Goal: Task Accomplishment & Management: Use online tool/utility

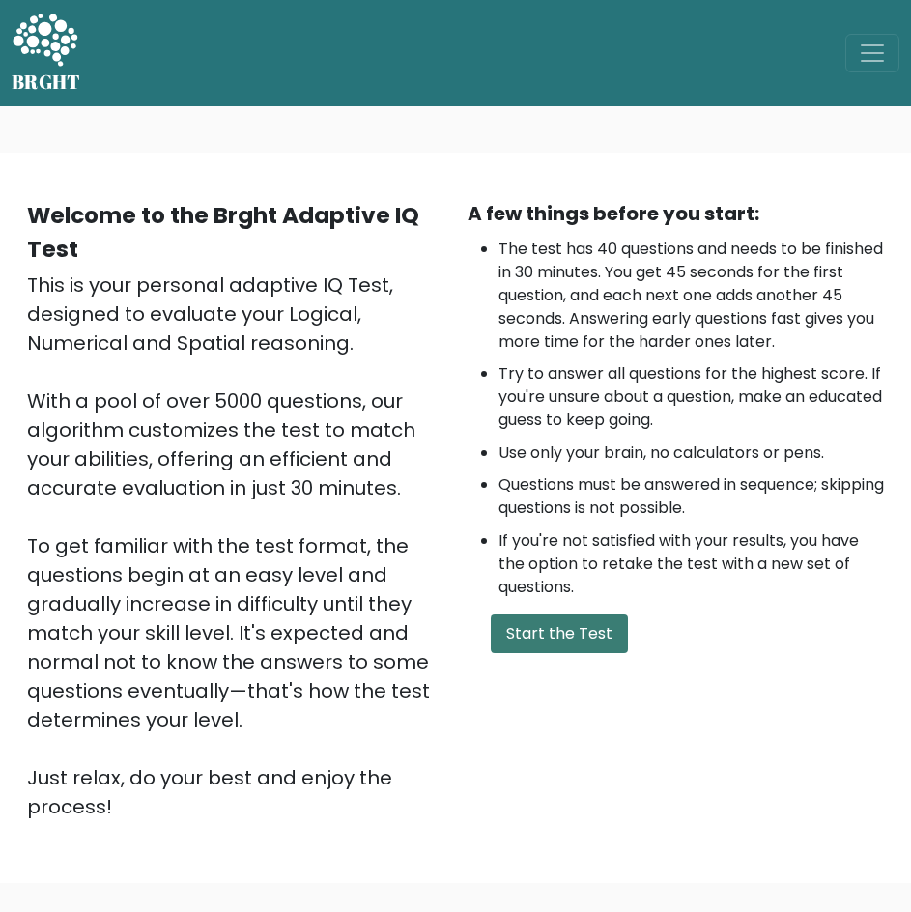
click at [571, 626] on button "Start the Test" at bounding box center [559, 633] width 137 height 39
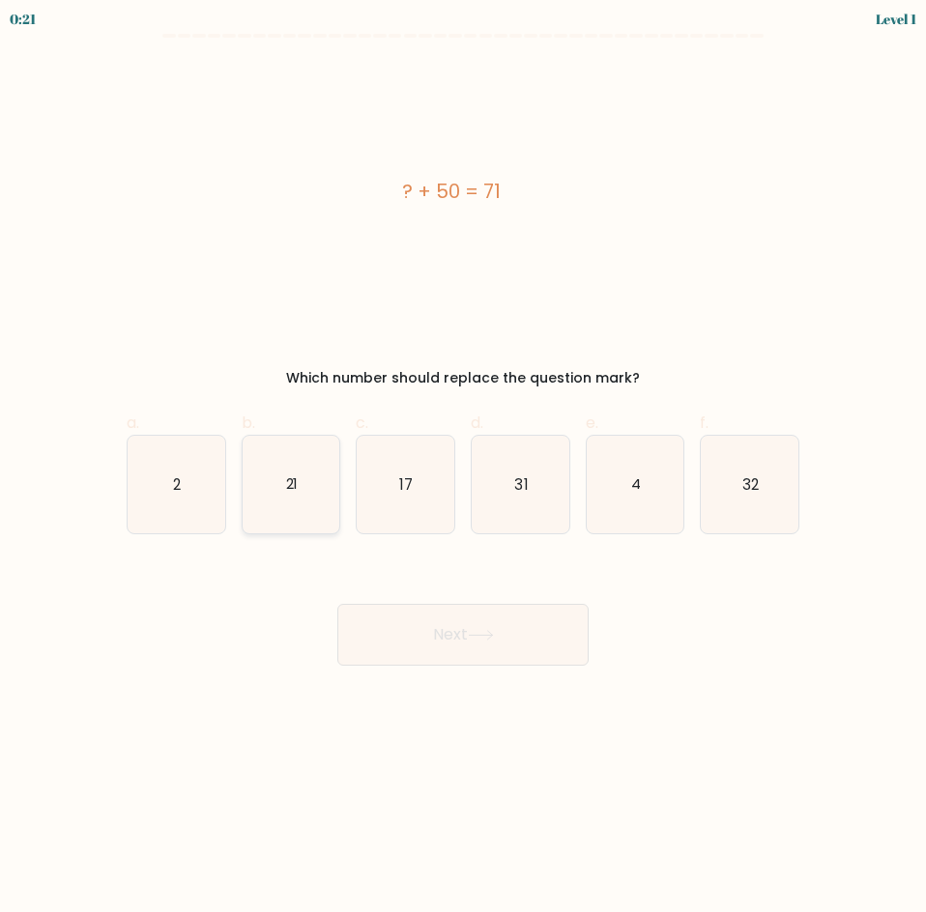
click at [301, 482] on icon "21" at bounding box center [291, 485] width 98 height 98
click at [463, 469] on input "b. 21" at bounding box center [463, 462] width 1 height 13
radio input "true"
click at [574, 642] on button "Next" at bounding box center [462, 635] width 251 height 62
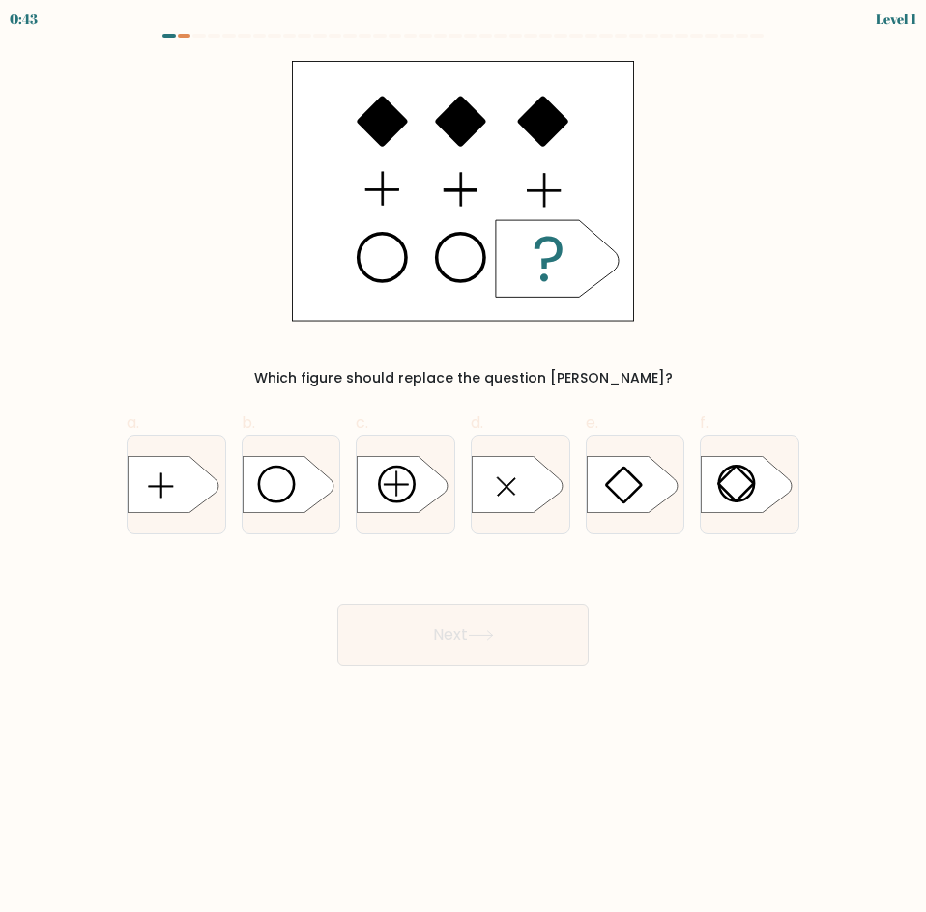
click at [491, 605] on button "Next" at bounding box center [462, 635] width 251 height 62
click at [181, 36] on div at bounding box center [185, 36] width 14 height 4
click at [142, 32] on div "0:42 Level 1" at bounding box center [463, 17] width 926 height 34
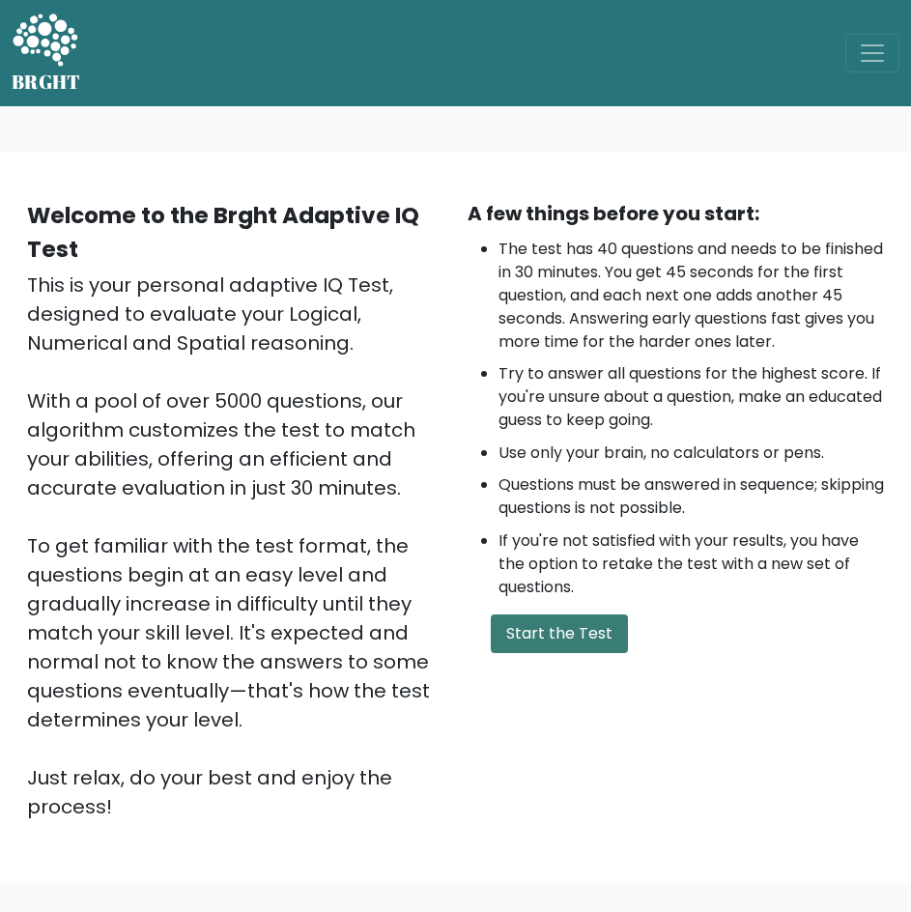
click at [596, 636] on button "Start the Test" at bounding box center [559, 633] width 137 height 39
click at [581, 620] on button "Start the Test" at bounding box center [559, 633] width 137 height 39
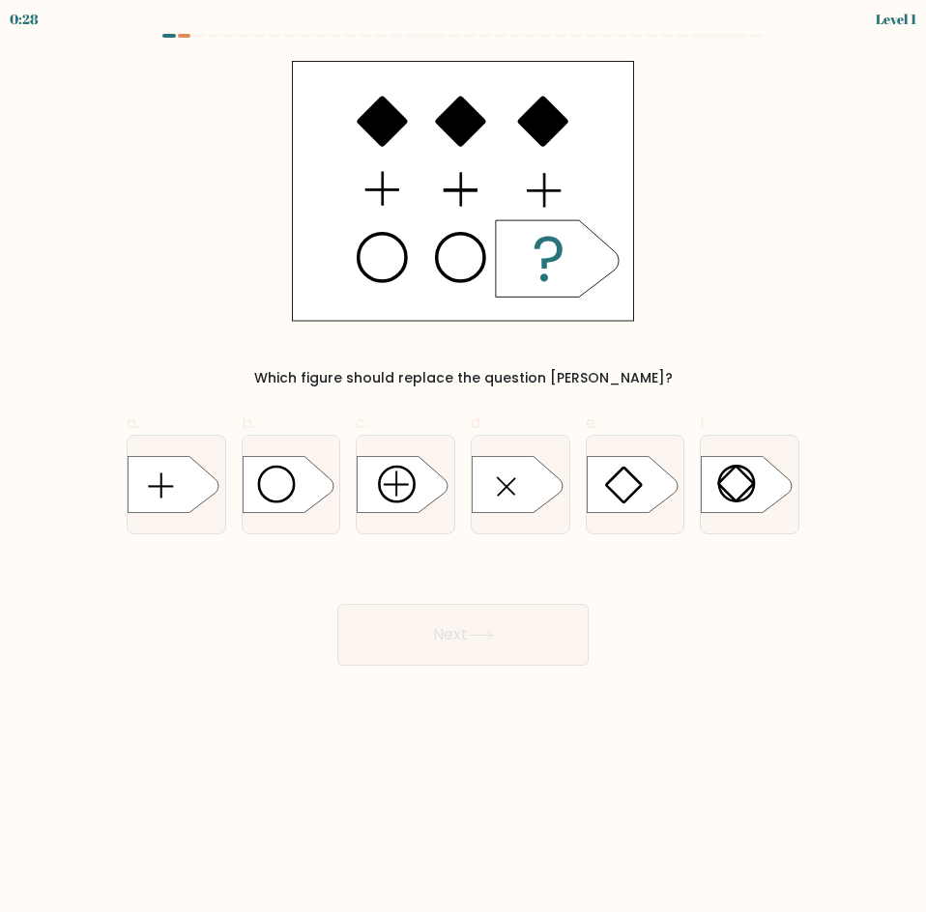
click at [174, 37] on div at bounding box center [169, 36] width 14 height 4
click at [171, 35] on div at bounding box center [169, 36] width 14 height 4
click at [185, 34] on div at bounding box center [185, 36] width 14 height 4
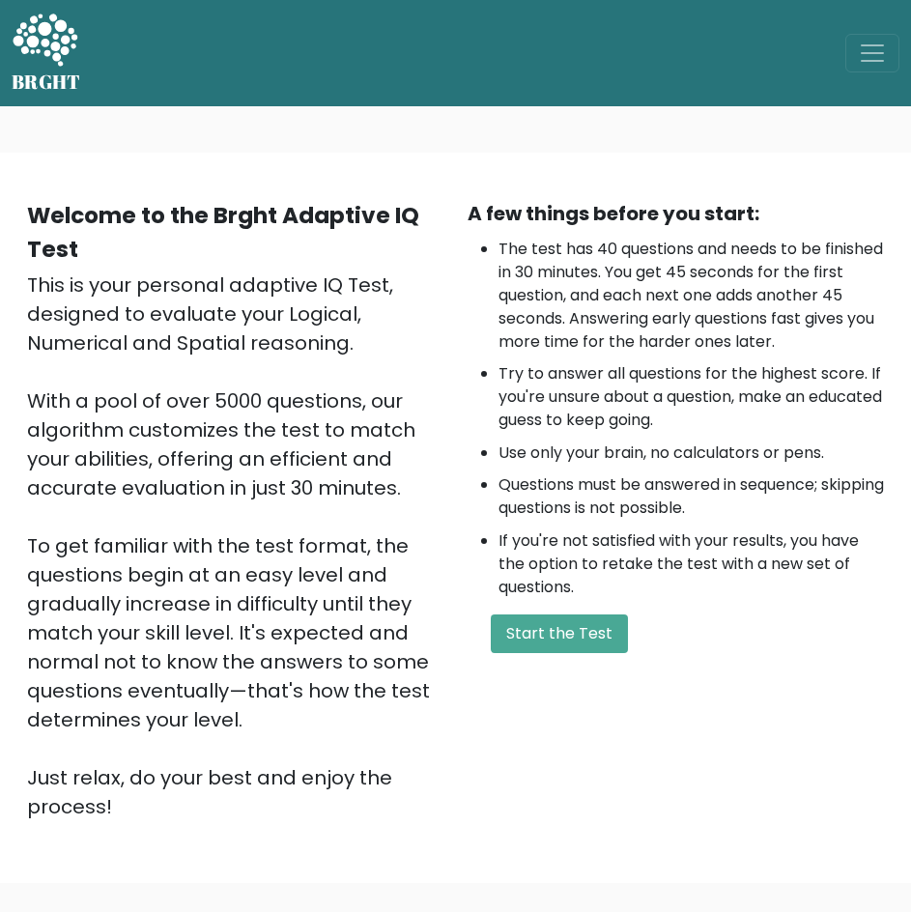
drag, startPoint x: 560, startPoint y: 621, endPoint x: 716, endPoint y: 486, distance: 206.1
click at [716, 486] on div "A few things before you start: The test has 40 questions and needs to be finish…" at bounding box center [676, 510] width 441 height 622
click at [595, 627] on button "Start the Test" at bounding box center [559, 633] width 137 height 39
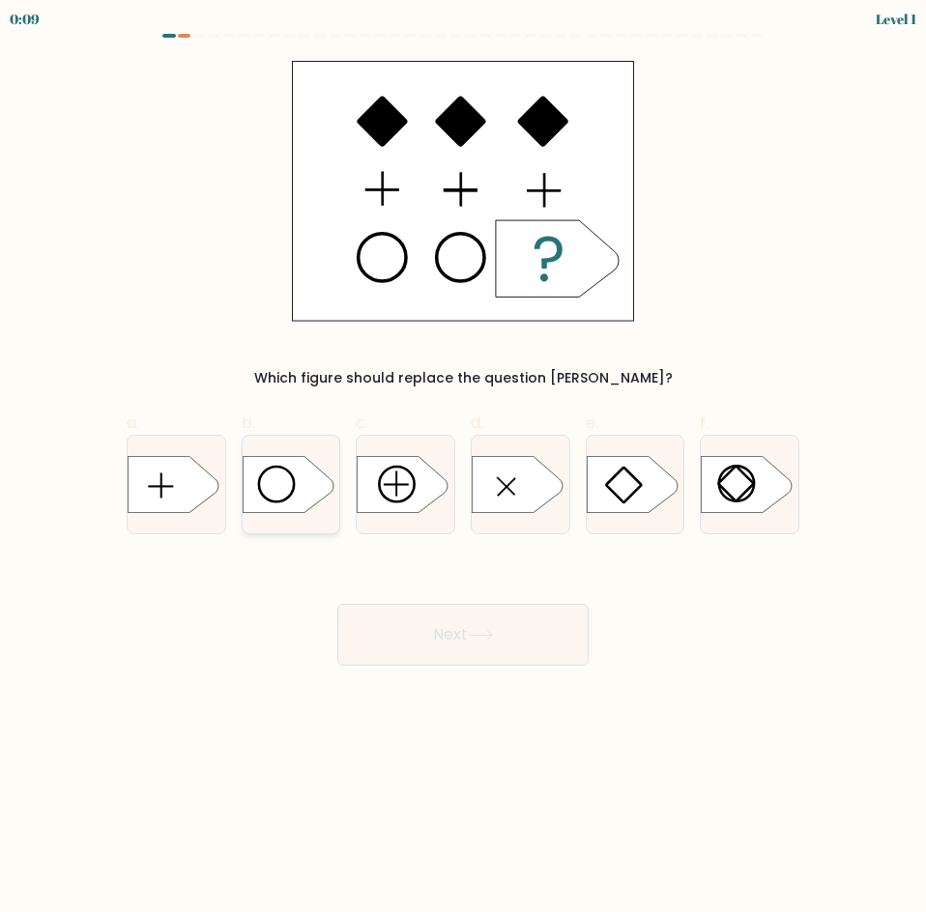
click at [298, 493] on icon at bounding box center [287, 484] width 91 height 57
click at [463, 469] on input "b." at bounding box center [463, 462] width 1 height 13
radio input "true"
click at [428, 669] on body "0:08 Level 1 a." at bounding box center [463, 456] width 926 height 912
click at [427, 644] on button "Next" at bounding box center [462, 635] width 251 height 62
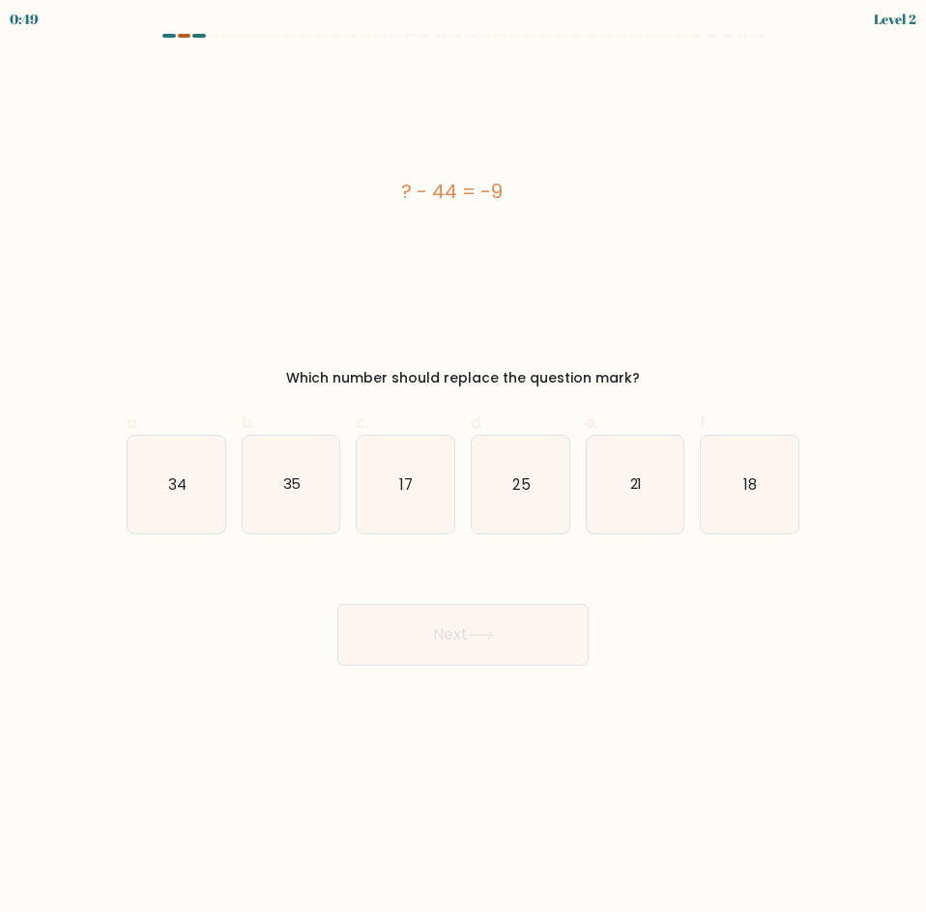
drag, startPoint x: 97, startPoint y: 91, endPoint x: 186, endPoint y: 34, distance: 106.4
click at [98, 91] on form "a." at bounding box center [463, 350] width 926 height 632
click at [186, 34] on div at bounding box center [185, 36] width 14 height 4
click at [183, 32] on div "0:49 Level 2" at bounding box center [463, 17] width 926 height 34
click at [183, 32] on div "0:48 Level 2" at bounding box center [463, 17] width 926 height 34
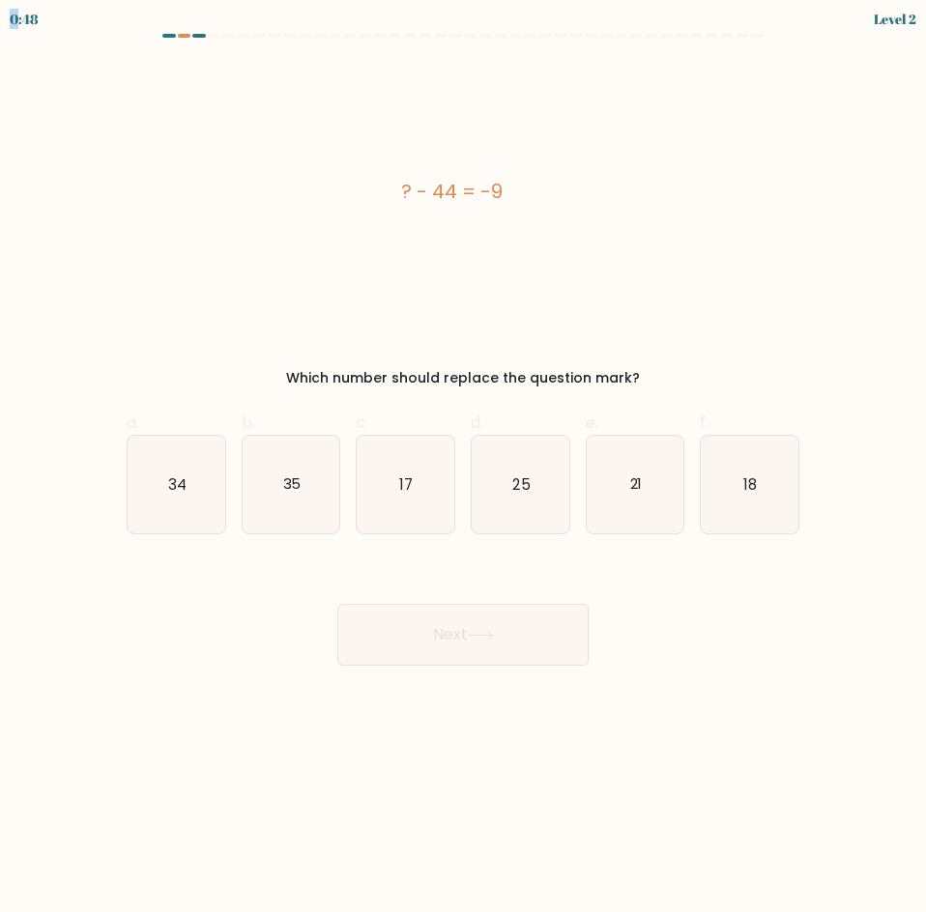
click at [177, 32] on div "0:48 Level 2" at bounding box center [463, 17] width 926 height 34
click at [175, 33] on div "0:48 Level 2" at bounding box center [463, 17] width 926 height 34
